Goal: Communication & Community: Answer question/provide support

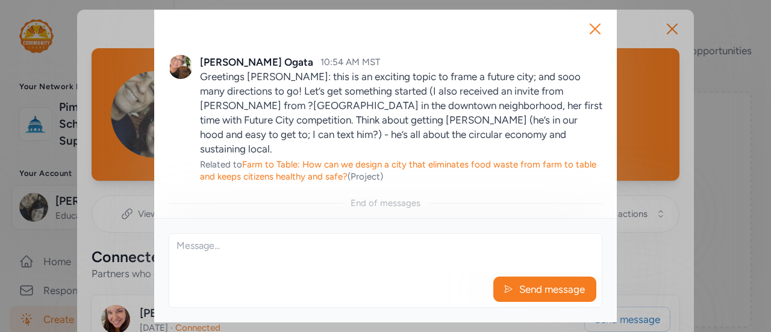
scroll to position [831, 0]
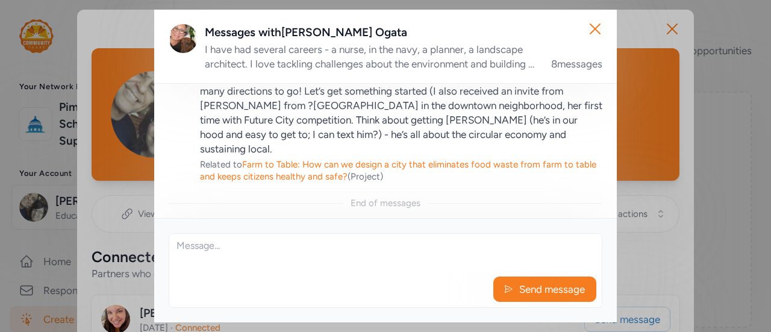
click at [240, 253] on textarea at bounding box center [385, 253] width 433 height 39
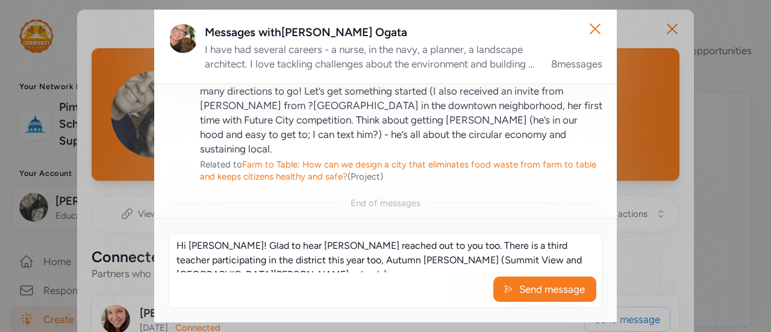
click at [376, 246] on textarea "Hi [PERSON_NAME]! Glad to hear [PERSON_NAME] reached out to you too. There is a…" at bounding box center [385, 253] width 433 height 39
click at [563, 261] on textarea "Hi [PERSON_NAME]! Glad to hear [PERSON_NAME] reached out to you. There is a thi…" at bounding box center [385, 253] width 433 height 39
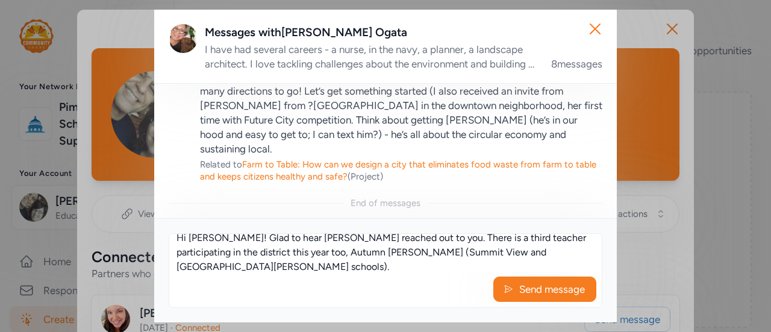
click at [216, 239] on textarea "Hi [PERSON_NAME]! Glad to hear [PERSON_NAME] reached out to you. There is a thi…" at bounding box center [385, 253] width 433 height 39
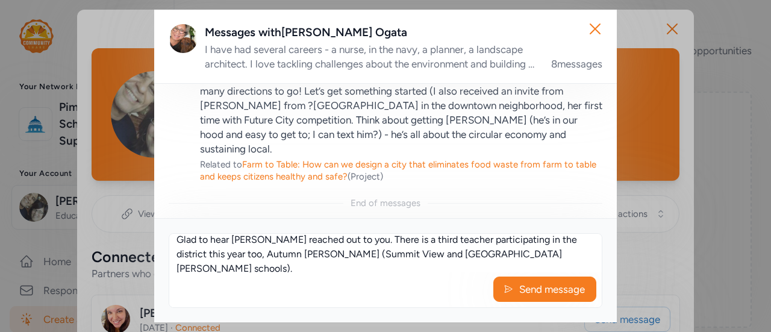
scroll to position [0, 0]
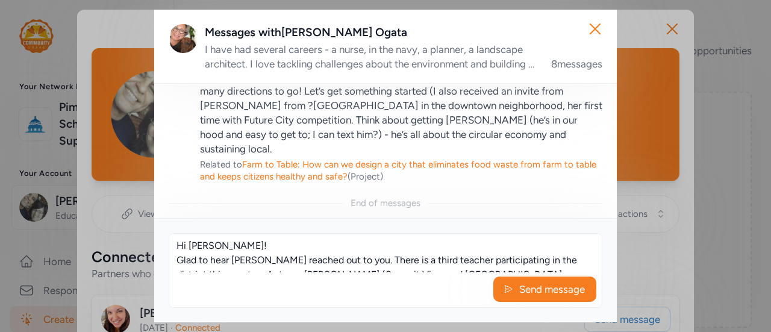
click at [236, 253] on textarea "Hi [PERSON_NAME]! Glad to hear [PERSON_NAME] reached out to you. There is a thi…" at bounding box center [385, 253] width 433 height 39
click at [382, 246] on textarea "Hi [PERSON_NAME]! Thank you for the support asl always. When would you like to …" at bounding box center [385, 253] width 433 height 39
click at [338, 245] on textarea "Hi [PERSON_NAME]! Thank you for the support asl always. When would you like to …" at bounding box center [385, 253] width 433 height 39
click at [277, 245] on textarea "Hi [PERSON_NAME]! Thank you for the support as always. When would you like to m…" at bounding box center [385, 253] width 433 height 39
drag, startPoint x: 335, startPoint y: 247, endPoint x: 373, endPoint y: 248, distance: 38.0
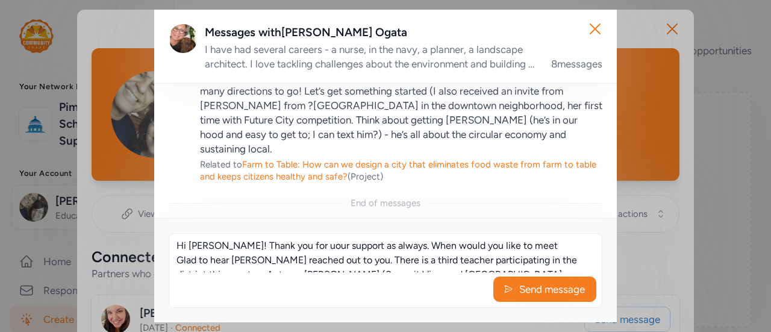
click at [373, 248] on textarea "Hi [PERSON_NAME]! Thank you for uour support as always. When would you like to …" at bounding box center [385, 253] width 433 height 39
click at [283, 247] on textarea "Hi [PERSON_NAME]! Thank you for uour support. When would you like to meet Glad …" at bounding box center [385, 253] width 433 height 39
click at [338, 245] on textarea "Hi [PERSON_NAME]! Thank you for your support. When would you like to meet Glad …" at bounding box center [385, 253] width 433 height 39
drag, startPoint x: 338, startPoint y: 245, endPoint x: 465, endPoint y: 242, distance: 127.8
click at [465, 242] on textarea "Hi [PERSON_NAME]! Thank you for your support. When would you like to meet Glad …" at bounding box center [385, 253] width 433 height 39
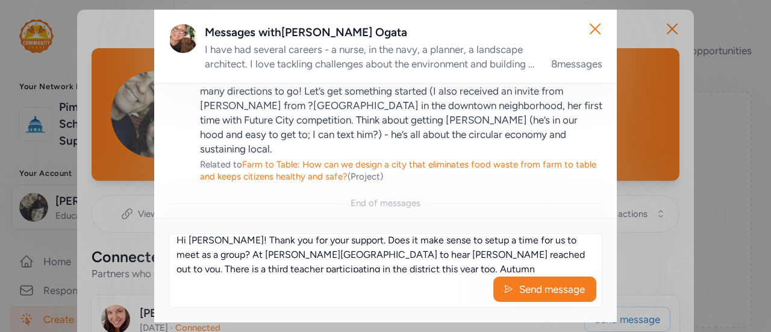
scroll to position [7, 0]
drag, startPoint x: 336, startPoint y: 239, endPoint x: 268, endPoint y: 256, distance: 70.8
click at [268, 256] on textarea "Hi [PERSON_NAME]! Thank you for your support. Does it make sense to setup a tim…" at bounding box center [385, 253] width 433 height 39
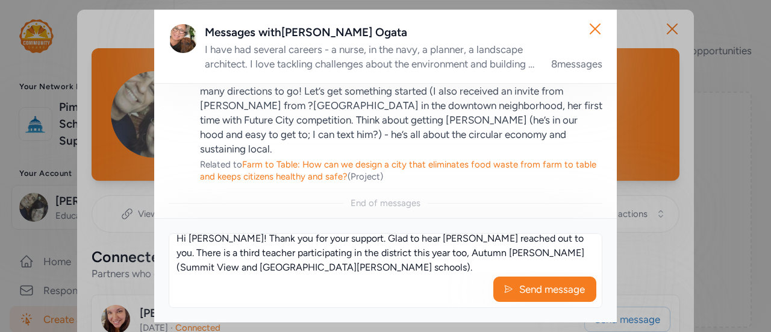
click at [276, 267] on textarea "Hi [PERSON_NAME]! Thank you for your support. Glad to hear [PERSON_NAME] reache…" at bounding box center [385, 253] width 433 height 39
paste textarea "Does it make sense to setup a time for us to meet as a group? At [PERSON_NAME] …"
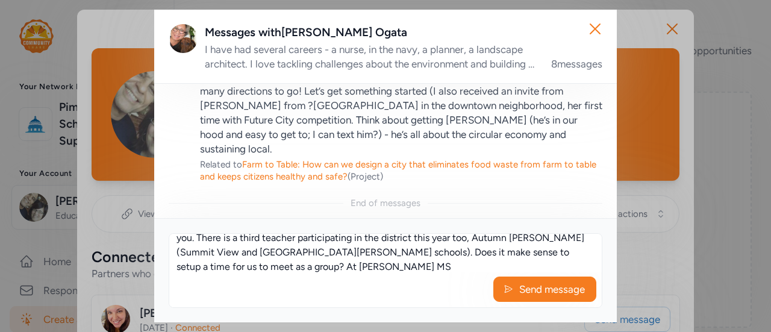
click at [268, 253] on textarea "Hi [PERSON_NAME]! Thank you for your support. Glad to hear [PERSON_NAME] reache…" at bounding box center [385, 253] width 433 height 39
drag, startPoint x: 536, startPoint y: 251, endPoint x: 538, endPoint y: 262, distance: 11.6
click at [538, 262] on textarea "Hi [PERSON_NAME]! Thank you for your support. Glad to hear [PERSON_NAME] reache…" at bounding box center [385, 253] width 433 height 39
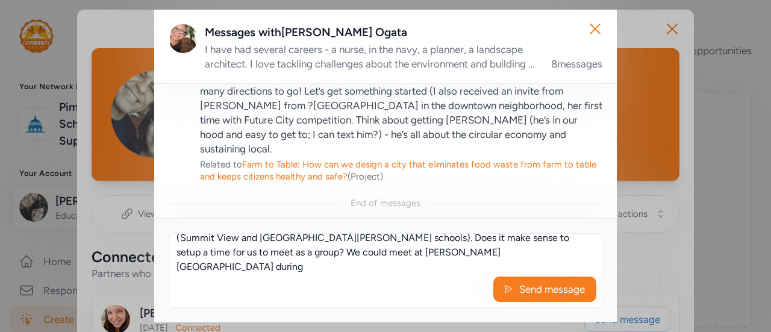
scroll to position [29, 0]
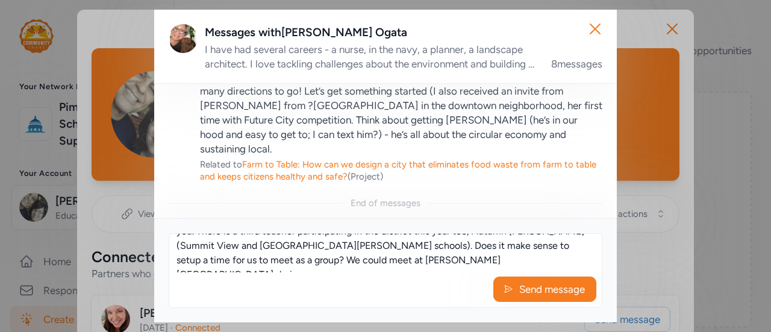
click at [529, 250] on textarea "Hi [PERSON_NAME]! Thank you for your support. Glad to hear [PERSON_NAME] reache…" at bounding box center [385, 253] width 433 height 39
click at [344, 260] on textarea "Hi [PERSON_NAME]! Thank you for your support. Glad to hear [PERSON_NAME] reache…" at bounding box center [385, 253] width 433 height 39
drag, startPoint x: 344, startPoint y: 260, endPoint x: 181, endPoint y: 259, distance: 162.7
click at [181, 259] on textarea "Hi [PERSON_NAME]! Thank you for your support. Glad to hear [PERSON_NAME] reache…" at bounding box center [385, 253] width 433 height 39
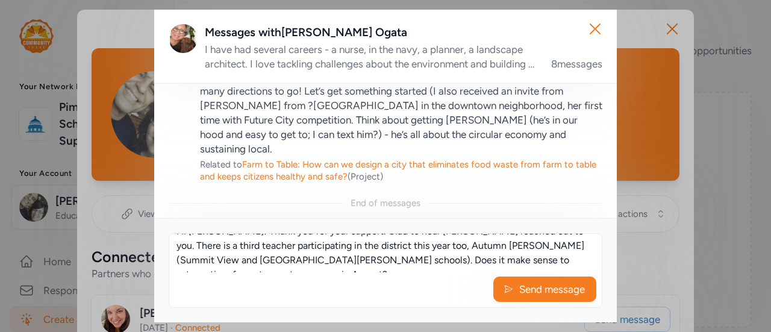
drag, startPoint x: 362, startPoint y: 260, endPoint x: 271, endPoint y: 255, distance: 91.8
click at [271, 255] on textarea "Hi [PERSON_NAME]! Thank you for your support. Glad to hear [PERSON_NAME] reache…" at bounding box center [385, 253] width 433 height 39
click at [315, 260] on textarea "Hi [PERSON_NAME]! Thank you for your support. Glad to hear [PERSON_NAME] reache…" at bounding box center [385, 253] width 433 height 39
drag, startPoint x: 359, startPoint y: 260, endPoint x: 382, endPoint y: 261, distance: 22.9
click at [382, 261] on textarea "Hi [PERSON_NAME]! Thank you for your support. Glad to hear [PERSON_NAME] reache…" at bounding box center [385, 253] width 433 height 39
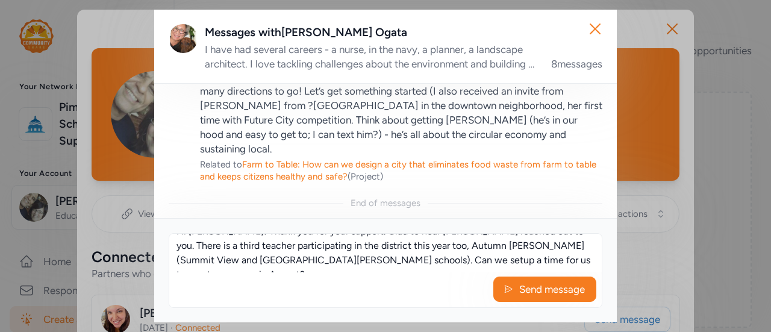
click at [382, 261] on textarea "Hi [PERSON_NAME]! Thank you for your support. Glad to hear [PERSON_NAME] reache…" at bounding box center [385, 253] width 433 height 39
click at [488, 260] on textarea "Hi [PERSON_NAME]! Thank you for your support. Glad to hear [PERSON_NAME] reache…" at bounding box center [385, 253] width 433 height 39
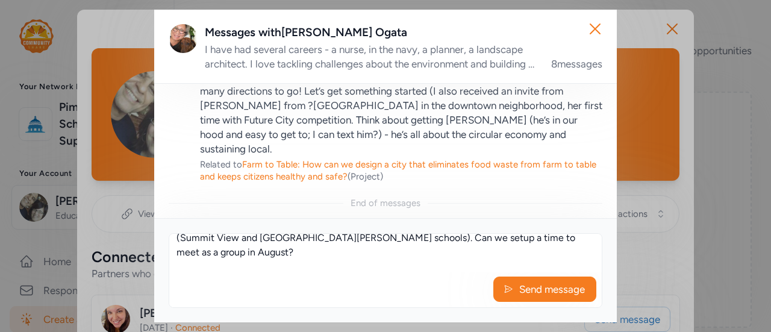
scroll to position [51, 0]
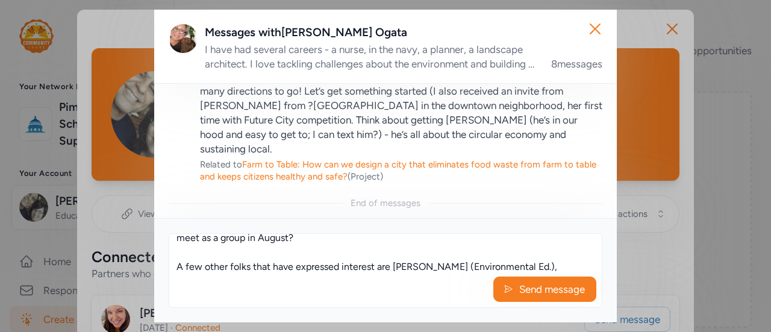
click at [203, 269] on textarea "Hi [PERSON_NAME]! Thank you for your support. Glad to hear [PERSON_NAME] reache…" at bounding box center [385, 253] width 433 height 39
click at [208, 254] on textarea "Hi [PERSON_NAME]! Thank you for your support. Glad to hear [PERSON_NAME] reache…" at bounding box center [385, 253] width 433 height 39
click at [539, 266] on textarea "Hi [PERSON_NAME]! Thank you for your support. Glad to hear [PERSON_NAME] reache…" at bounding box center [385, 253] width 433 height 39
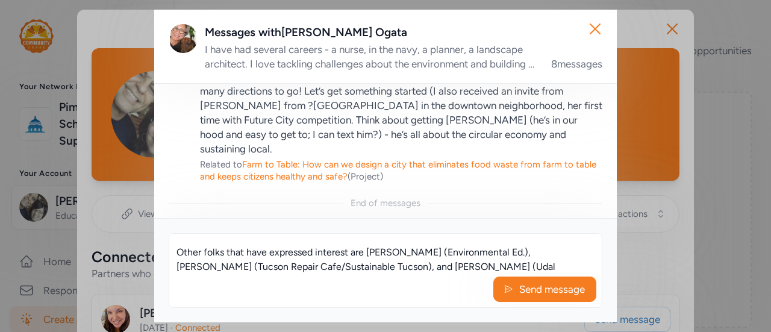
scroll to position [80, 0]
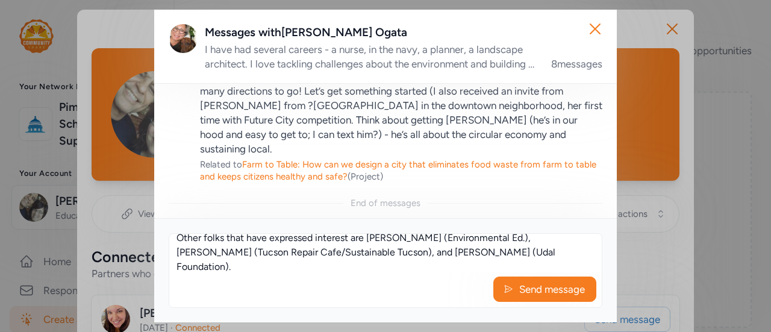
click at [300, 268] on textarea "Hi [PERSON_NAME]! Thank you for your support. Glad to hear [PERSON_NAME] reache…" at bounding box center [385, 253] width 433 height 39
click at [333, 266] on textarea "Hi [PERSON_NAME]! Thank you for your support. Glad to hear [PERSON_NAME] reache…" at bounding box center [385, 253] width 433 height 39
click at [190, 267] on textarea "Hi [PERSON_NAME]! Thank you for your support. Glad to hear [PERSON_NAME] reache…" at bounding box center [385, 253] width 433 height 39
click at [204, 267] on textarea "Hi [PERSON_NAME]! Thank you for your support. Glad to hear [PERSON_NAME] reache…" at bounding box center [385, 253] width 433 height 39
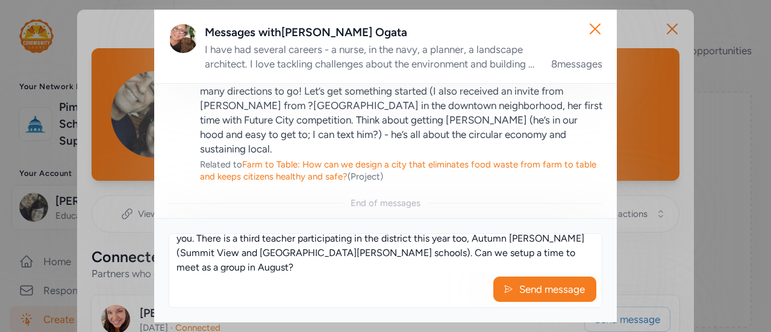
scroll to position [14, 0]
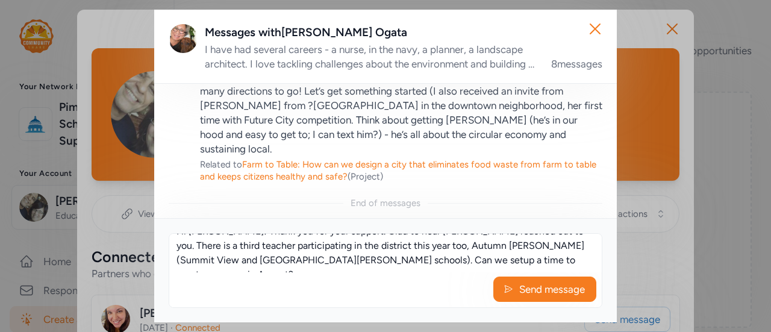
click at [527, 254] on textarea "Hi [PERSON_NAME]! Thank you for your support. Glad to hear [PERSON_NAME] reache…" at bounding box center [385, 253] width 433 height 39
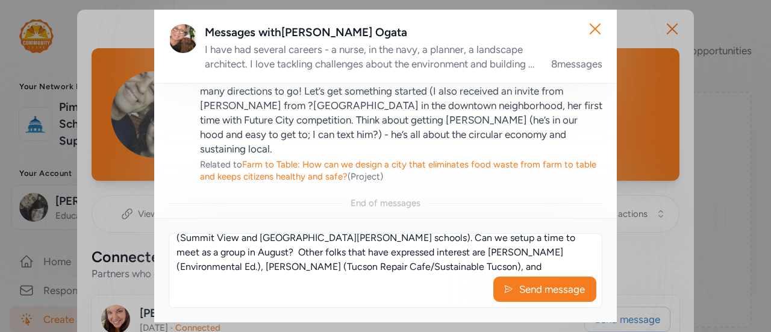
scroll to position [58, 0]
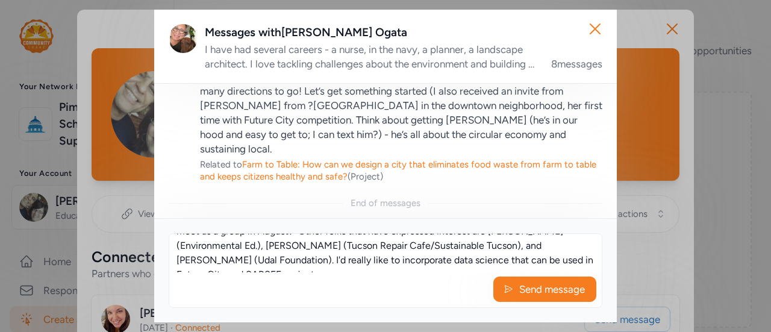
click at [484, 256] on textarea "Hi [PERSON_NAME]! Thank you for your support. Glad to hear [PERSON_NAME] reache…" at bounding box center [385, 253] width 433 height 39
click at [467, 247] on textarea "Hi [PERSON_NAME]! Thank you for your support. Glad to hear [PERSON_NAME] reache…" at bounding box center [385, 253] width 433 height 39
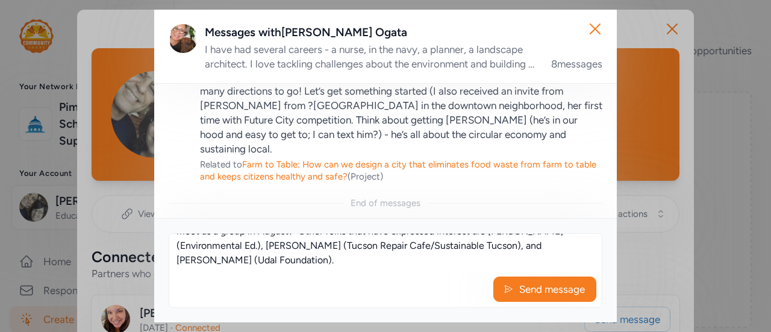
scroll to position [72, 0]
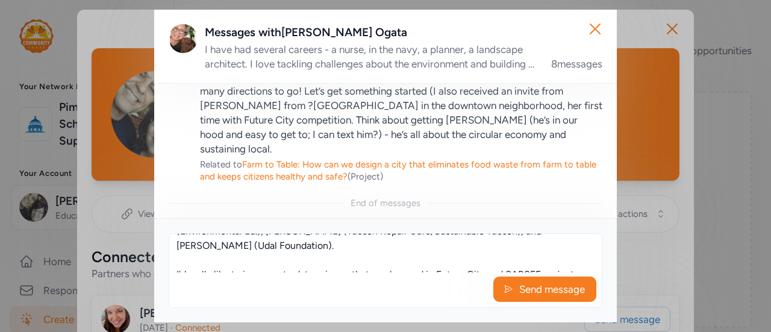
click at [473, 245] on textarea "Hi [PERSON_NAME]! Thank you for your support. Glad to hear [PERSON_NAME] reache…" at bounding box center [385, 253] width 433 height 39
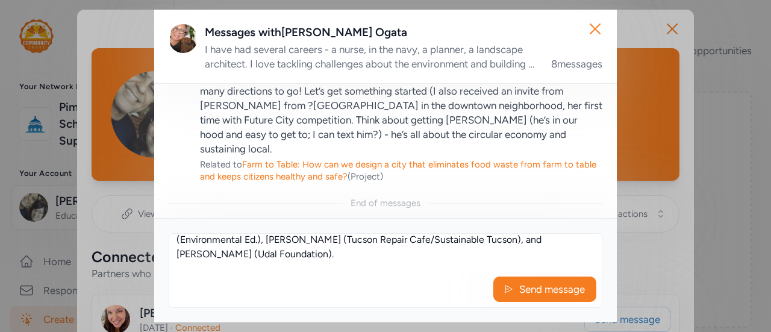
scroll to position [49, 0]
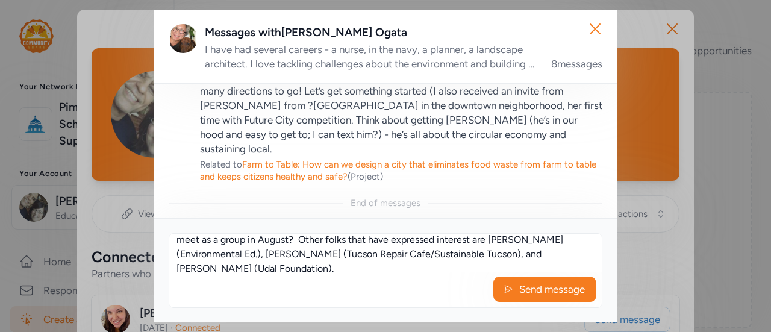
click at [479, 253] on textarea "Hi [PERSON_NAME]! Thank you for your support. Glad to hear [PERSON_NAME] reache…" at bounding box center [385, 253] width 433 height 39
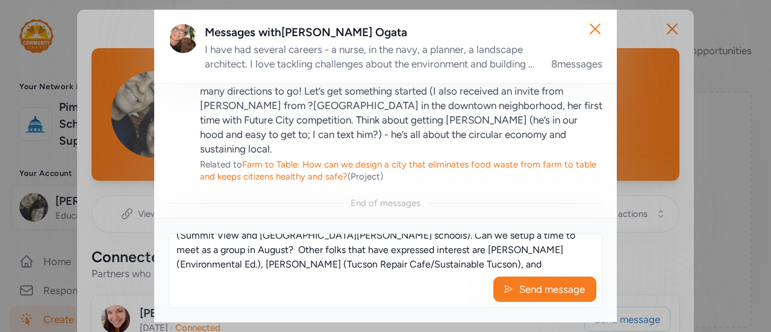
scroll to position [58, 0]
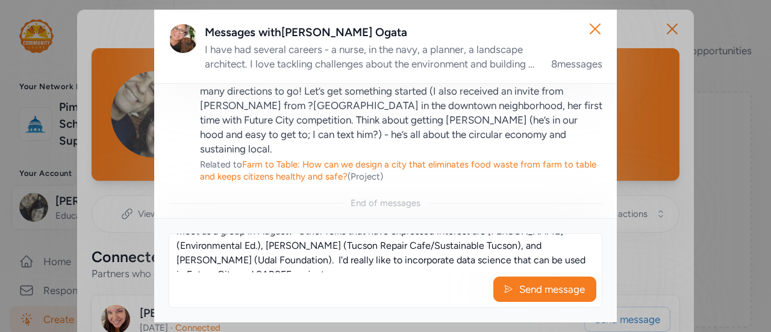
drag, startPoint x: 492, startPoint y: 237, endPoint x: 462, endPoint y: 250, distance: 32.1
click at [462, 250] on textarea "Hi [PERSON_NAME]! Thank you for your support. Glad to hear [PERSON_NAME] reache…" at bounding box center [385, 253] width 433 height 39
click at [471, 260] on textarea "Hi [PERSON_NAME]! Thank you for your support. Glad to hear [PERSON_NAME] reache…" at bounding box center [385, 253] width 433 height 39
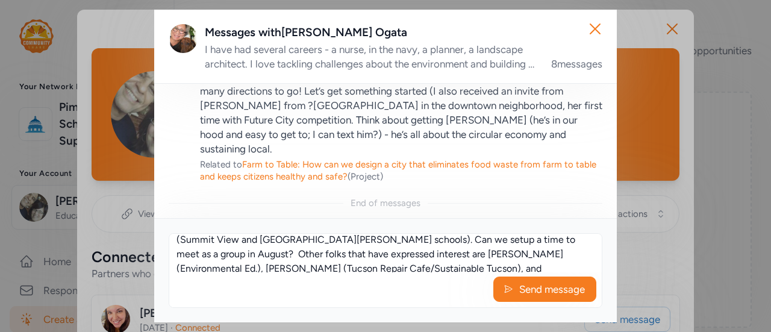
scroll to position [34, 0]
click at [492, 243] on textarea "Hi [PERSON_NAME]! Thank you for your support. Glad to hear [PERSON_NAME] reache…" at bounding box center [385, 253] width 433 height 39
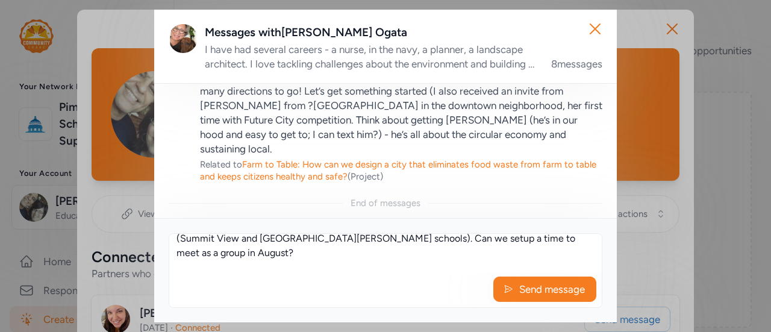
scroll to position [31, 0]
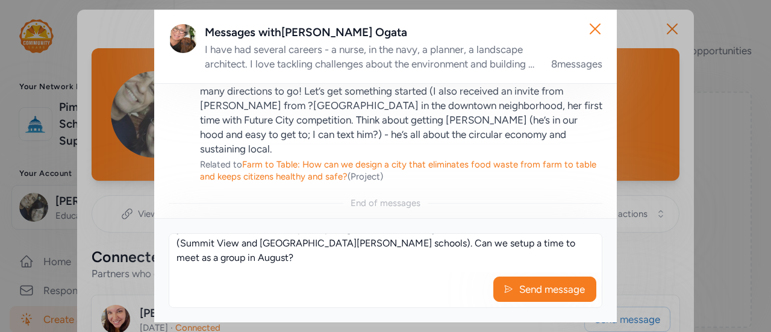
click at [523, 250] on textarea "Hi [PERSON_NAME]! Thank you for your support. Glad to hear [PERSON_NAME] reache…" at bounding box center [385, 253] width 433 height 39
click at [257, 259] on textarea "Hi [PERSON_NAME]! Thank you for your support. Glad to hear [PERSON_NAME] reache…" at bounding box center [385, 253] width 433 height 39
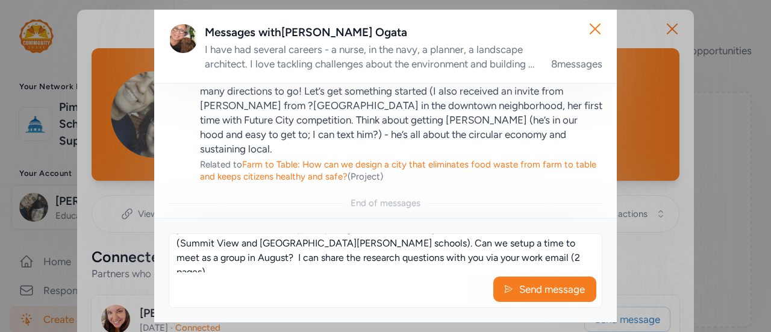
click at [429, 256] on textarea "Hi [PERSON_NAME]! Thank you for your support. Glad to hear [PERSON_NAME] reache…" at bounding box center [385, 253] width 433 height 39
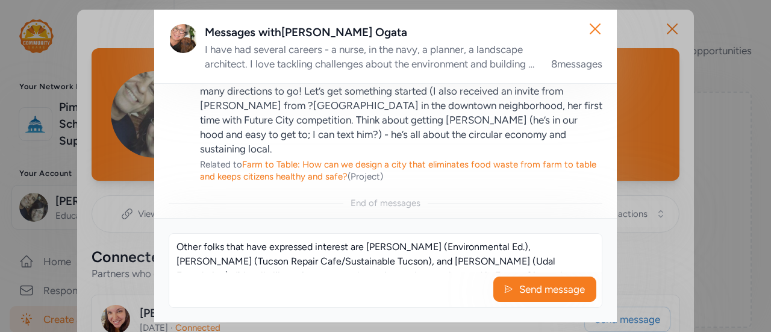
scroll to position [87, 0]
click at [564, 263] on textarea "Hi [PERSON_NAME]! Thank you for your support. Glad to hear [PERSON_NAME] reache…" at bounding box center [385, 253] width 433 height 39
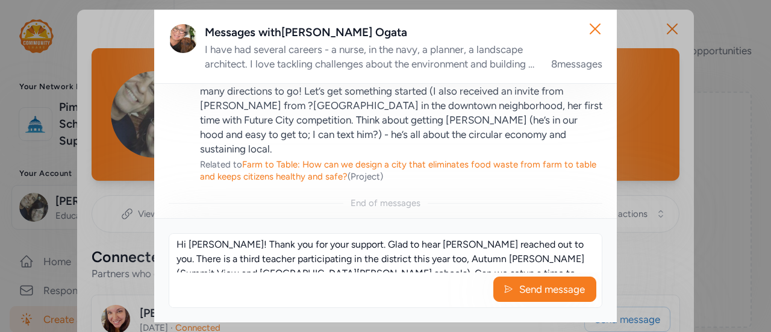
scroll to position [0, 0]
click at [219, 250] on textarea "Hi [PERSON_NAME]! Thank you for your support. Glad to hear [PERSON_NAME] reache…" at bounding box center [385, 253] width 433 height 39
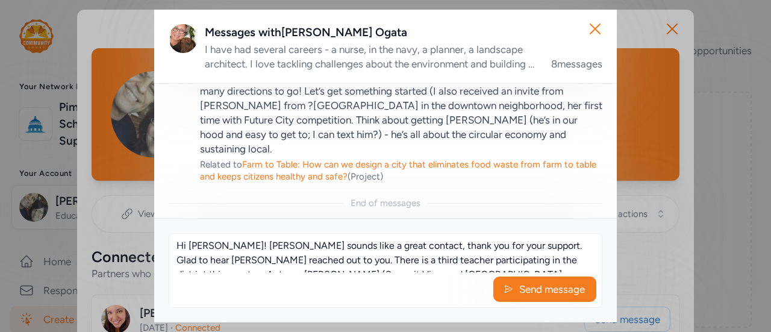
click at [511, 246] on textarea "Hi [PERSON_NAME]! [PERSON_NAME] sounds like a great contact, thank you for your…" at bounding box center [385, 253] width 433 height 39
click at [235, 246] on textarea "Hi [PERSON_NAME]! [PERSON_NAME] sounds like a great contact, thank you for your…" at bounding box center [385, 253] width 433 height 39
click at [363, 248] on textarea "Hi [PERSON_NAME]! [PERSON_NAME] sounds like a great contact, thank you for your…" at bounding box center [385, 253] width 433 height 39
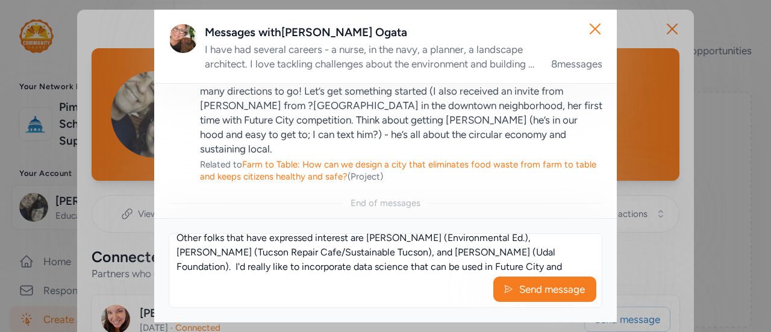
scroll to position [95, 0]
click at [532, 254] on textarea "Hi [PERSON_NAME]! [PERSON_NAME] sounds like a great connection, thank you for y…" at bounding box center [385, 253] width 433 height 39
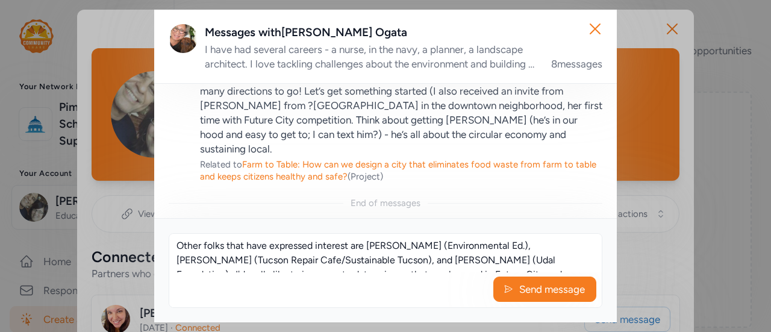
scroll to position [84, 0]
drag, startPoint x: 532, startPoint y: 254, endPoint x: 184, endPoint y: 254, distance: 347.8
click at [184, 254] on textarea "Hi [PERSON_NAME]! [PERSON_NAME] sounds like a great connection, thank you for y…" at bounding box center [385, 253] width 433 height 39
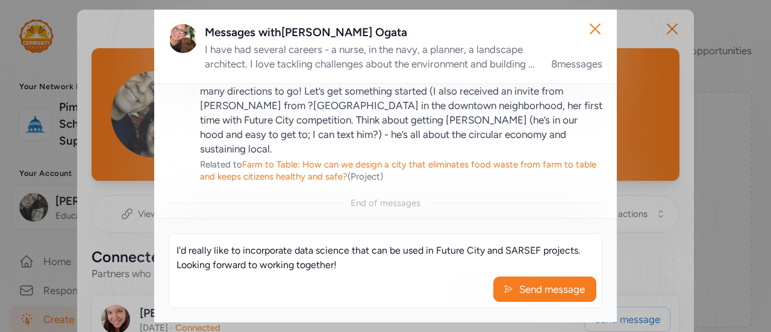
scroll to position [87, 0]
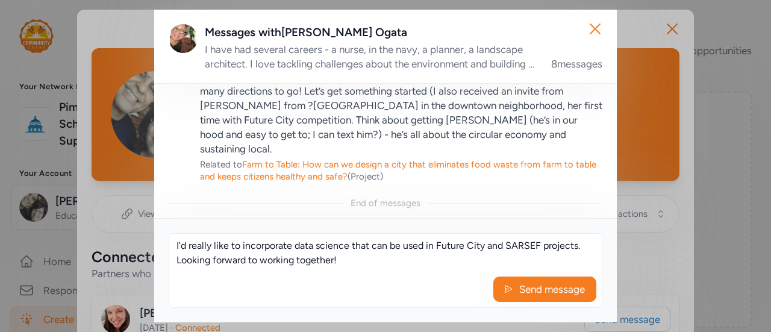
click at [353, 263] on textarea "Hi [PERSON_NAME]! [PERSON_NAME] sounds like a great connection, thank you for y…" at bounding box center [385, 253] width 433 height 39
drag, startPoint x: 344, startPoint y: 263, endPoint x: 175, endPoint y: 246, distance: 169.6
click at [175, 246] on textarea "Hi [PERSON_NAME]! [PERSON_NAME] sounds like a great connection, thank you for y…" at bounding box center [385, 253] width 433 height 39
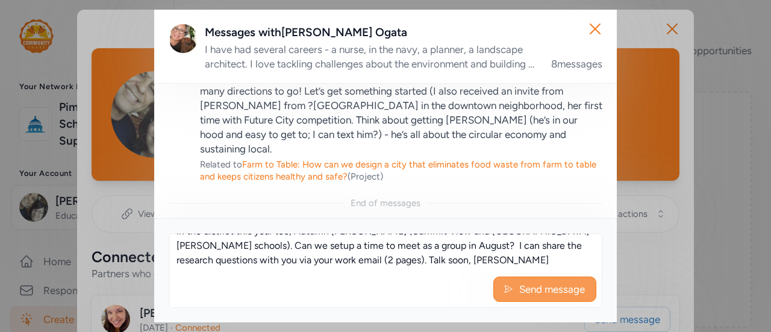
type textarea "Hi [PERSON_NAME]! [PERSON_NAME] sounds like a great connection, thank you for y…"
click at [555, 290] on span "Send message" at bounding box center [552, 289] width 68 height 14
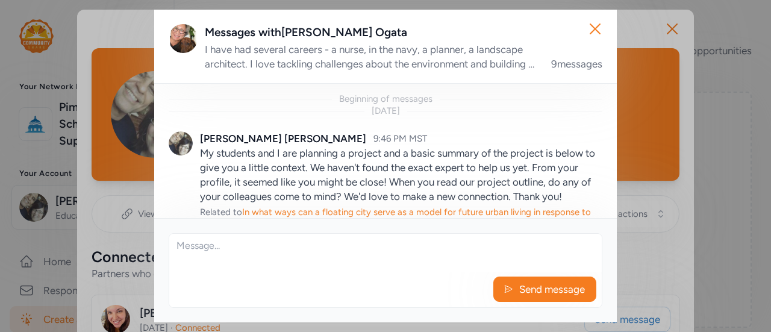
scroll to position [996, 0]
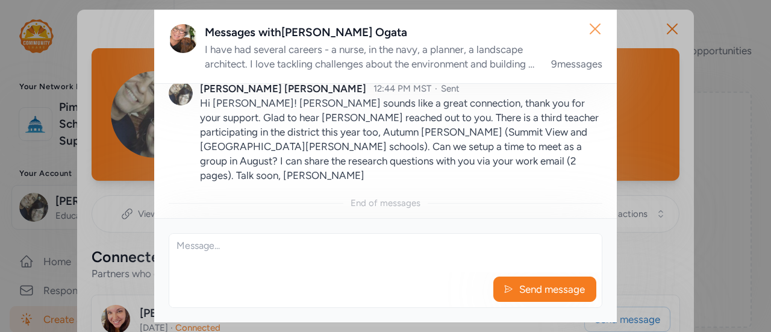
click at [599, 28] on icon "button" at bounding box center [595, 28] width 19 height 19
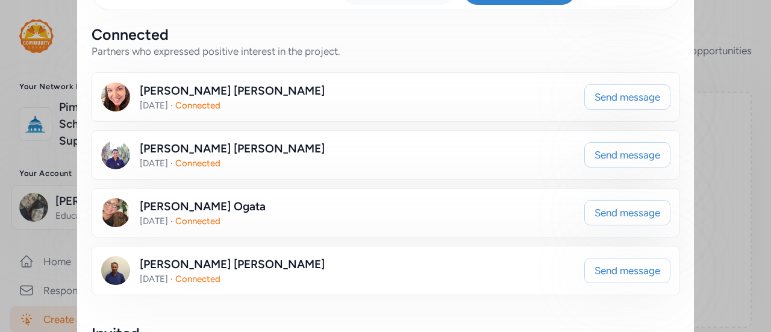
scroll to position [265, 0]
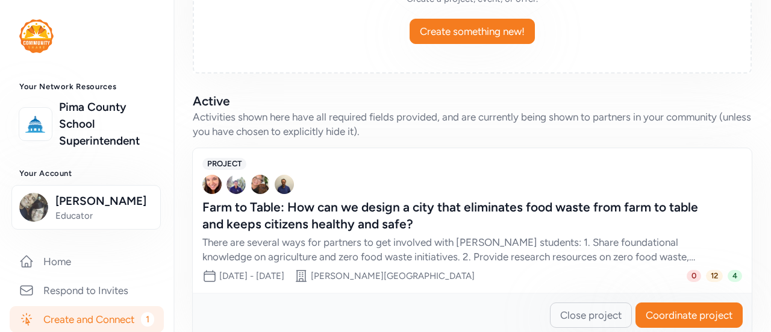
scroll to position [277, 0]
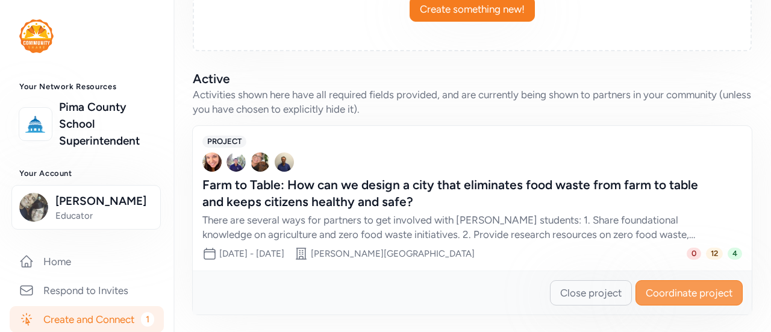
click at [700, 295] on span "Coordinate project" at bounding box center [689, 293] width 87 height 14
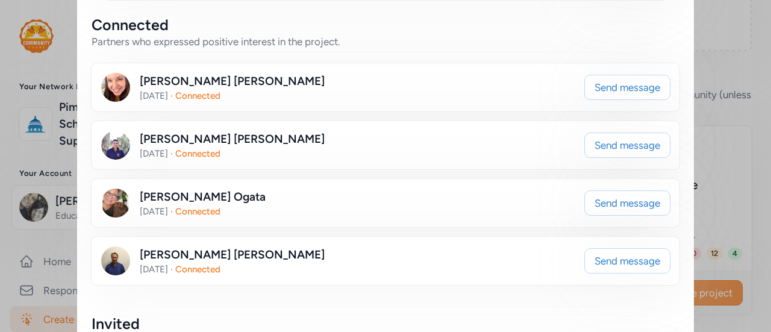
scroll to position [242, 0]
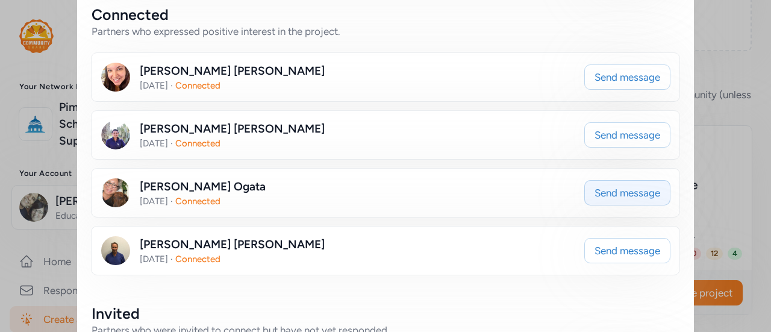
click at [639, 199] on button "Send message" at bounding box center [628, 192] width 86 height 25
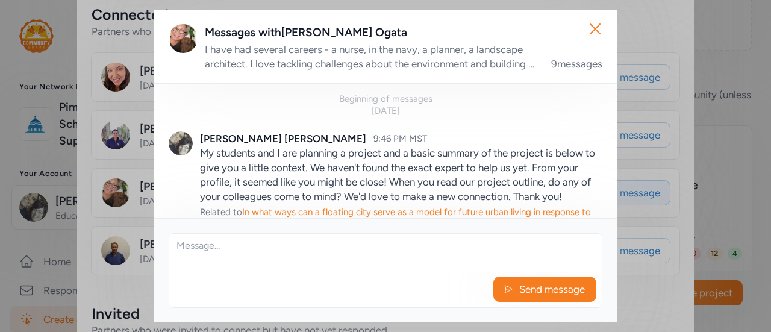
scroll to position [996, 0]
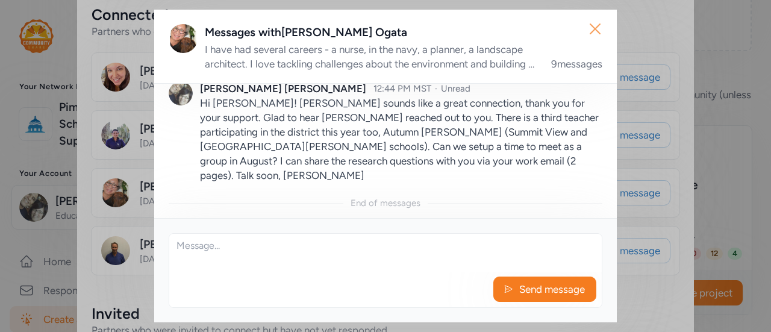
click at [593, 30] on icon "button" at bounding box center [596, 29] width 10 height 10
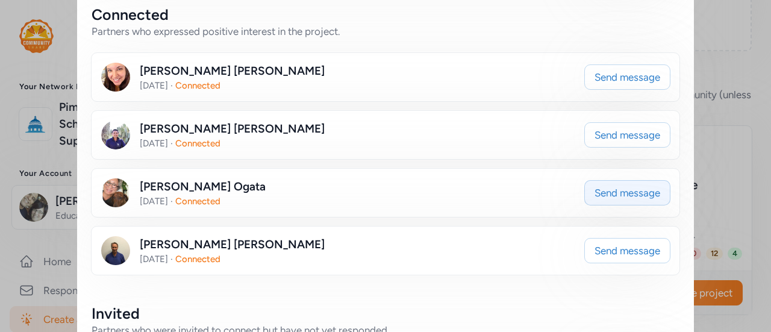
click at [630, 189] on span "Send message" at bounding box center [628, 193] width 66 height 14
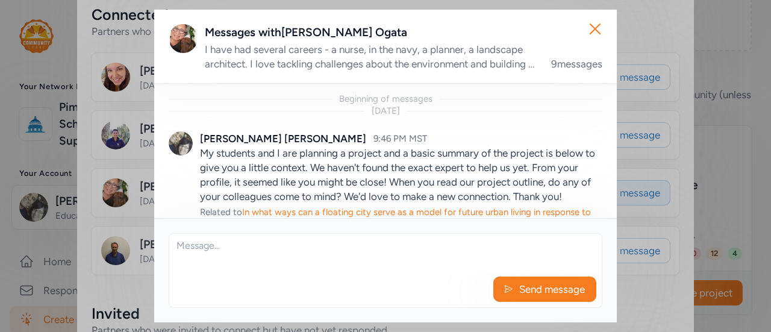
scroll to position [996, 0]
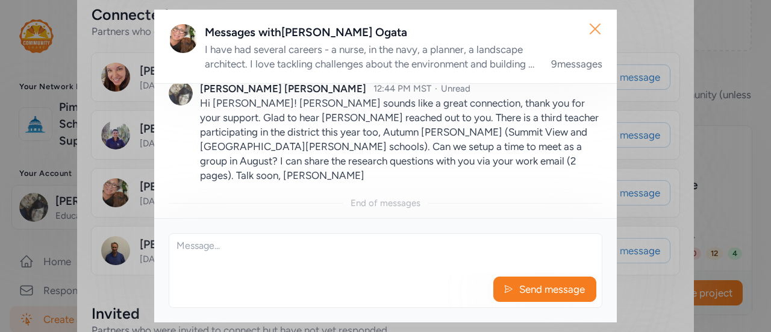
click at [597, 35] on icon "button" at bounding box center [595, 28] width 19 height 19
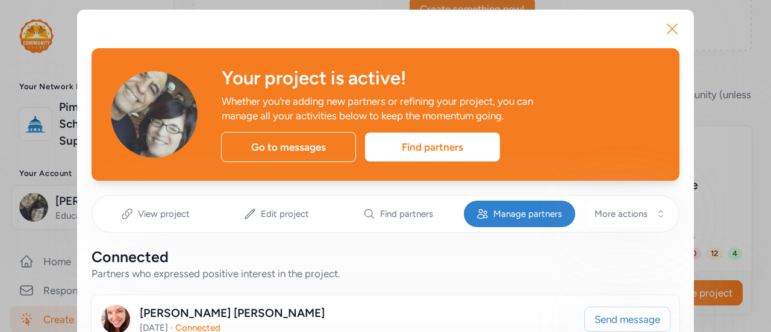
click at [674, 28] on icon "button" at bounding box center [672, 28] width 19 height 19
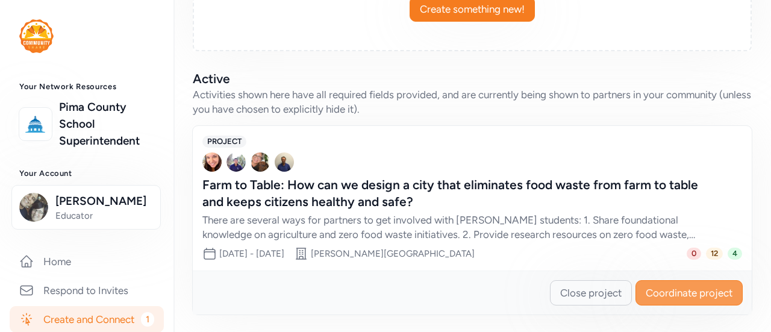
click at [675, 301] on button "Coordinate project" at bounding box center [689, 292] width 107 height 25
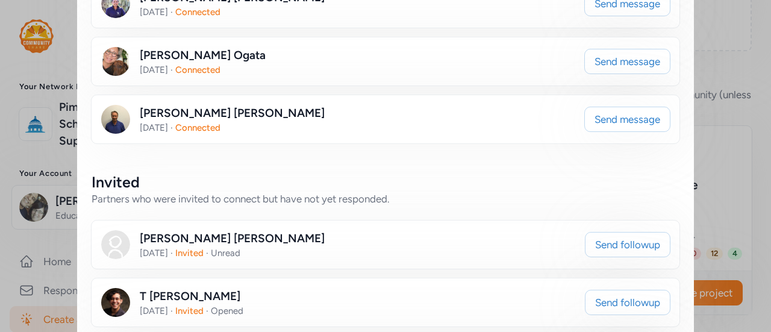
scroll to position [324, 0]
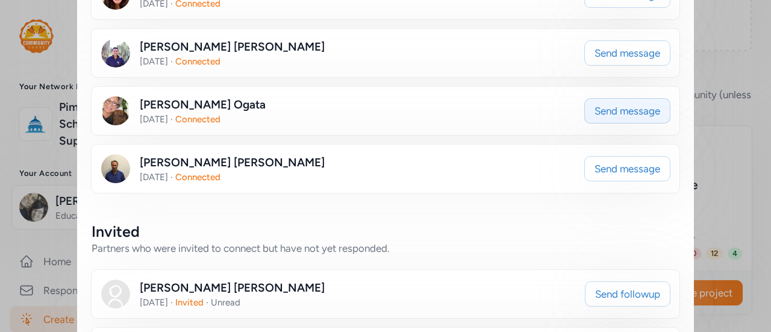
click at [633, 112] on span "Send message" at bounding box center [628, 111] width 66 height 14
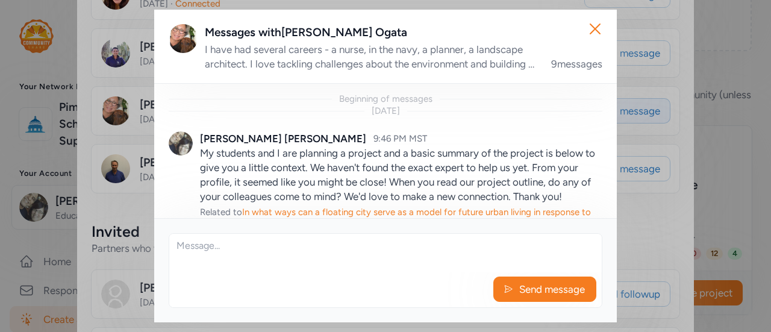
scroll to position [996, 0]
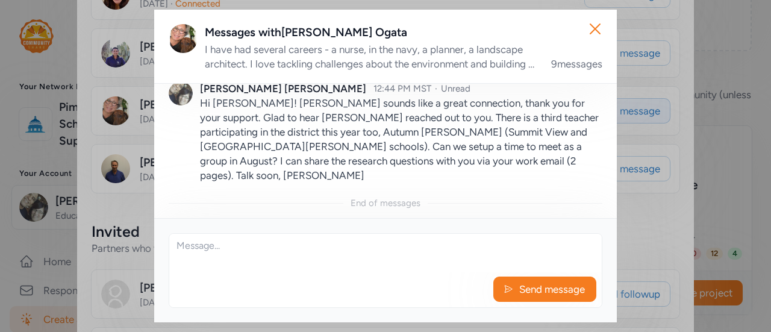
click at [597, 30] on icon "button" at bounding box center [596, 29] width 10 height 10
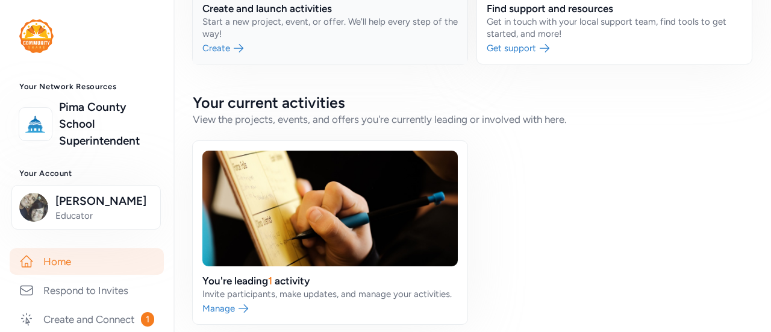
scroll to position [236, 0]
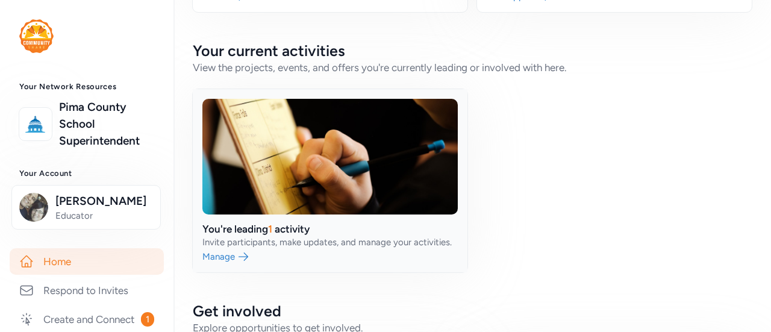
click at [410, 200] on link at bounding box center [330, 180] width 275 height 183
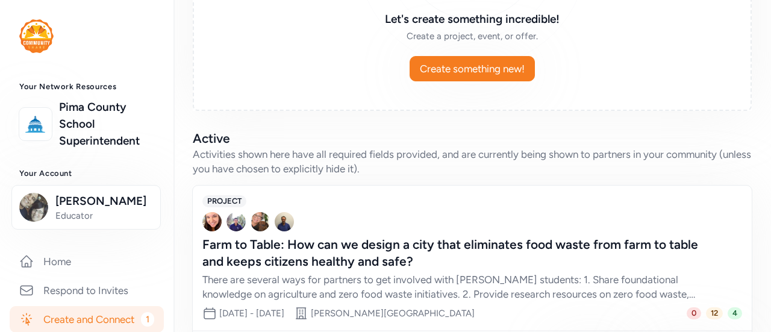
scroll to position [277, 0]
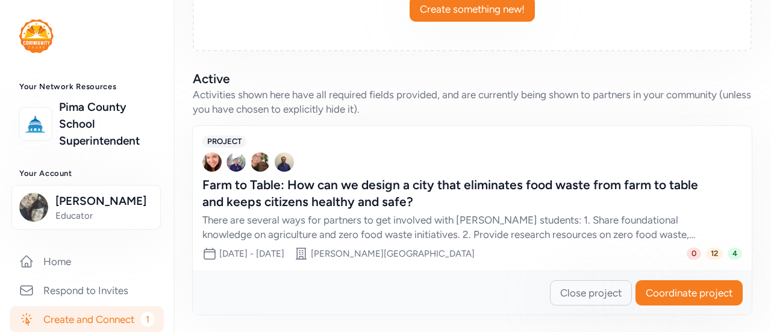
click at [728, 251] on span "4" at bounding box center [735, 254] width 14 height 12
click at [419, 193] on div "Farm to Table: How can we design a city that eliminates food waste from farm to…" at bounding box center [461, 194] width 516 height 34
click at [685, 292] on span "Coordinate project" at bounding box center [689, 293] width 87 height 14
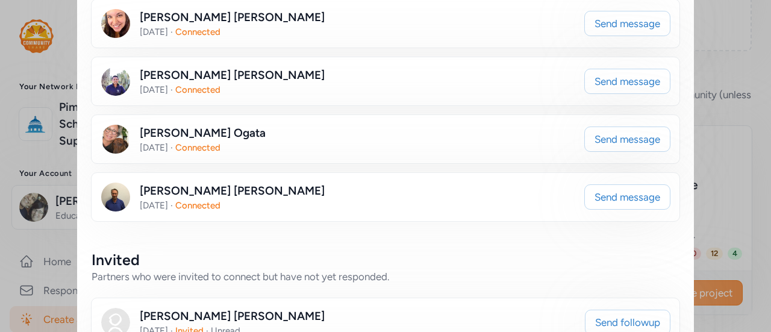
scroll to position [299, 0]
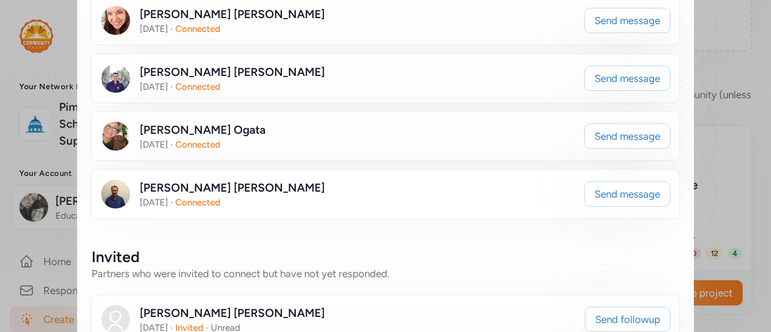
click at [181, 196] on div "[DATE] · Connected" at bounding box center [232, 202] width 185 height 12
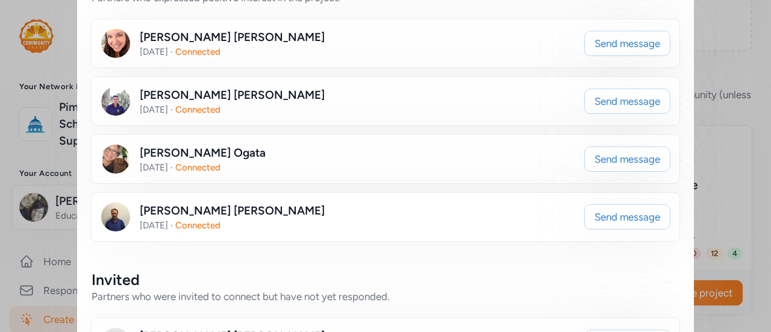
scroll to position [289, 0]
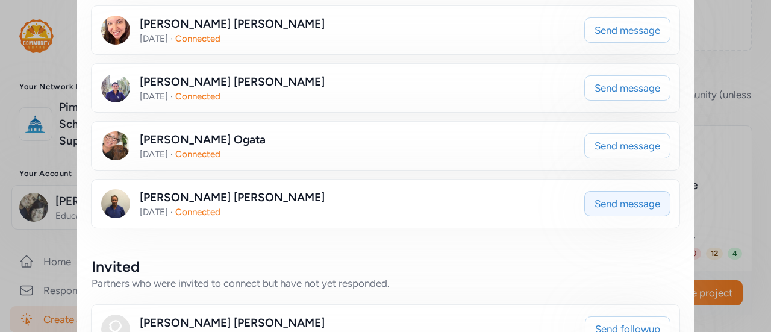
click at [647, 204] on span "Send message" at bounding box center [628, 203] width 66 height 14
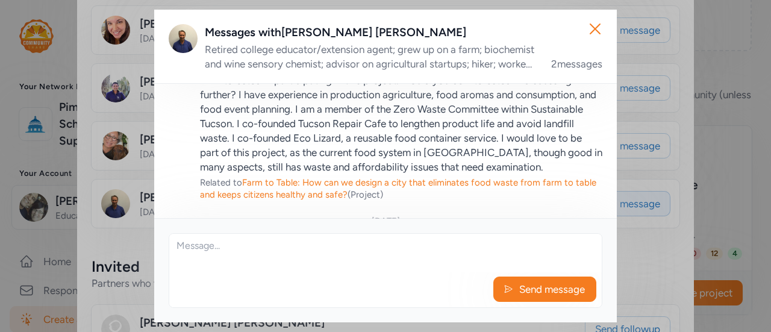
scroll to position [72, 0]
